Goal: Find specific page/section: Find specific page/section

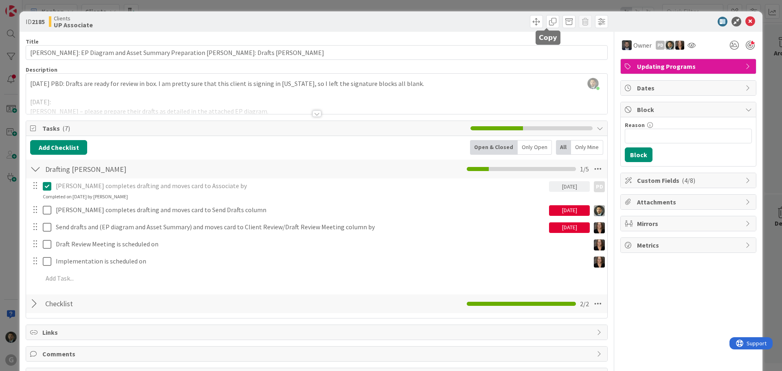
scroll to position [1241, 0]
click at [544, 5] on div "ID 2185 Clients UP Associate Title 85 / 128 [PERSON_NAME]: EP Diagram and Asset…" at bounding box center [391, 185] width 782 height 371
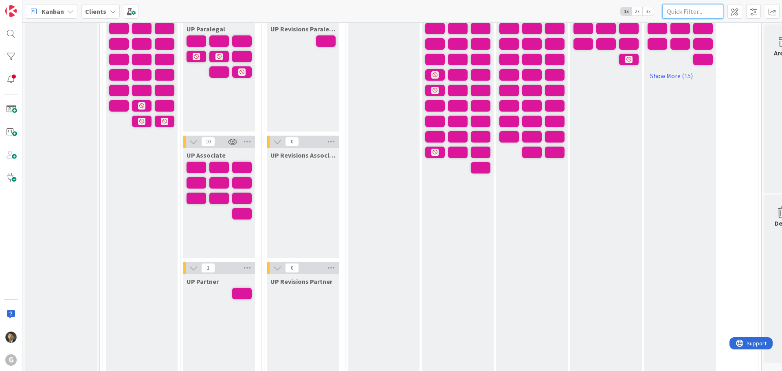
click at [689, 9] on input "text" at bounding box center [693, 11] width 61 height 15
click at [695, 16] on input "text" at bounding box center [693, 11] width 61 height 15
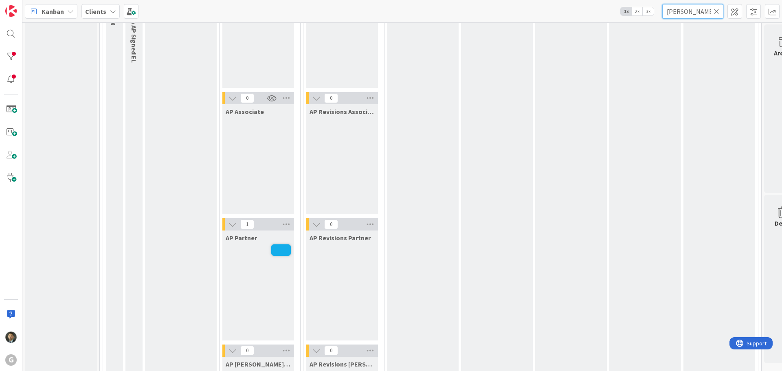
scroll to position [774, 0]
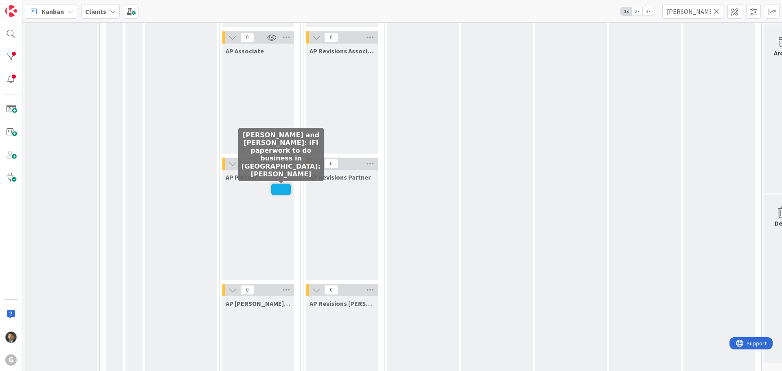
click at [278, 190] on span at bounding box center [281, 189] width 20 height 11
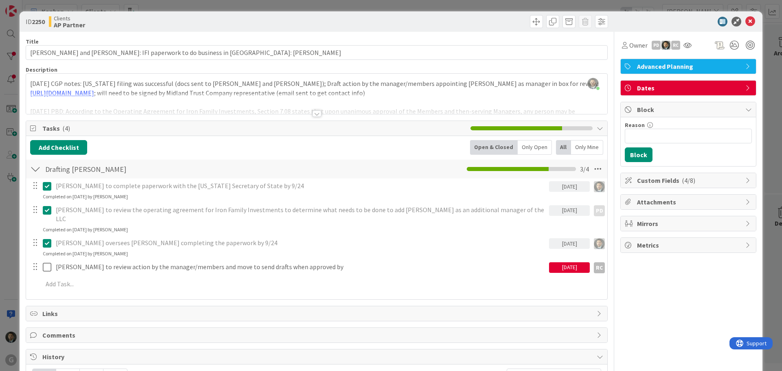
click at [350, 2] on div "ID 2250 Clients AP Partner Title 69 / 128 [PERSON_NAME] and [PERSON_NAME]: IFI …" at bounding box center [391, 185] width 782 height 371
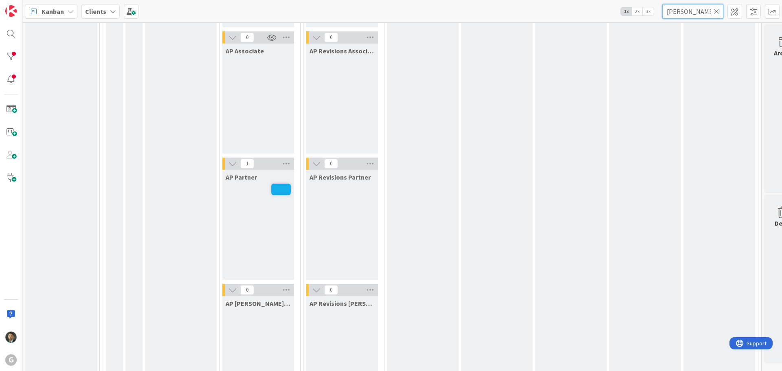
drag, startPoint x: 692, startPoint y: 13, endPoint x: 625, endPoint y: 9, distance: 67.3
click at [625, 9] on div "Kanban Clients 1x 2x 3x [PERSON_NAME]" at bounding box center [402, 11] width 760 height 22
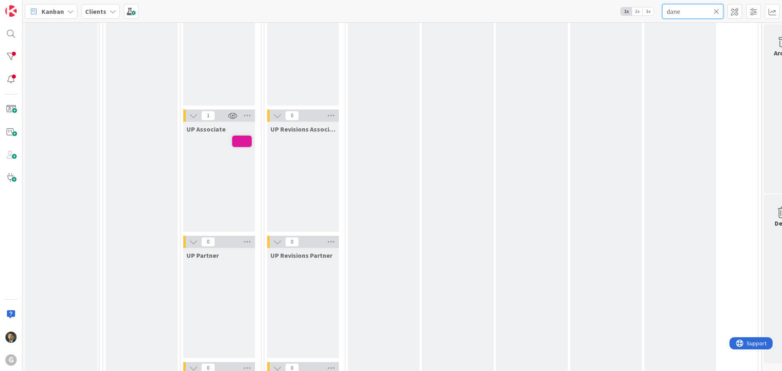
scroll to position [1241, 0]
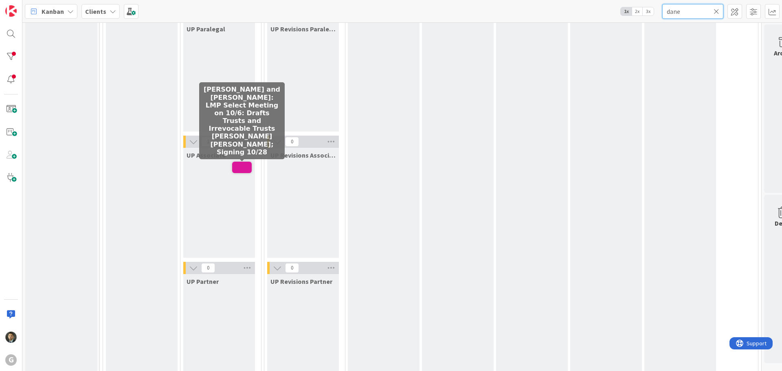
type input "dane"
click at [240, 168] on span at bounding box center [242, 167] width 20 height 11
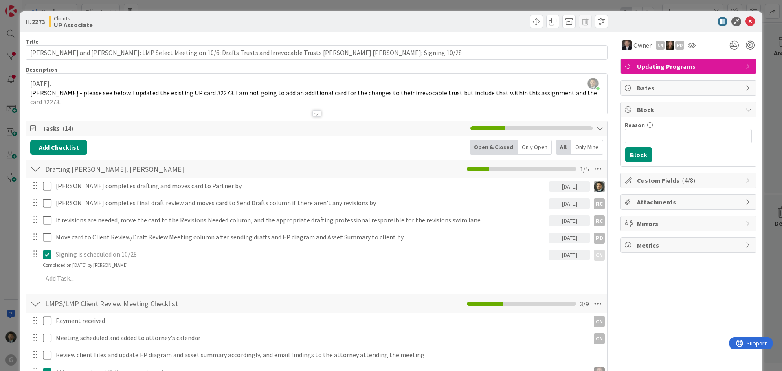
click at [314, 116] on div at bounding box center [317, 113] width 9 height 7
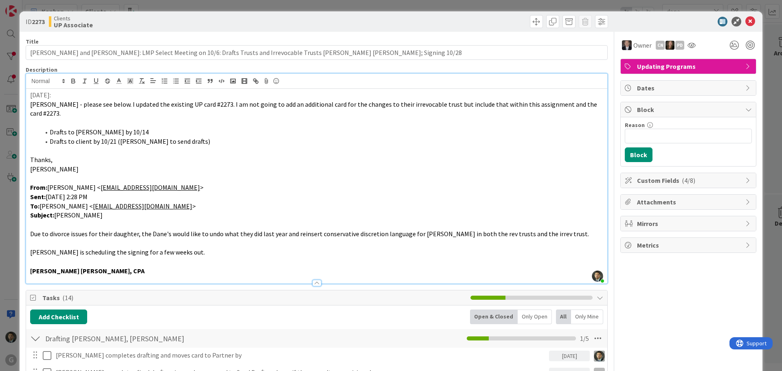
click at [350, 3] on div "ID 2273 Clients UP Associate Title 116 / 128 [PERSON_NAME] and [PERSON_NAME]: L…" at bounding box center [391, 185] width 782 height 371
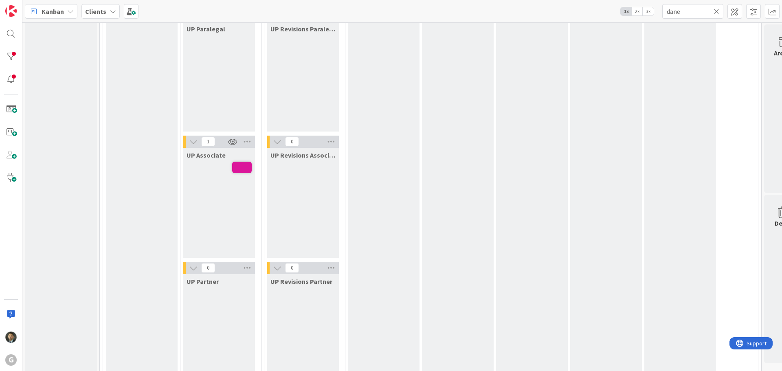
click at [718, 11] on icon at bounding box center [717, 11] width 6 height 7
